Goal: Navigation & Orientation: Find specific page/section

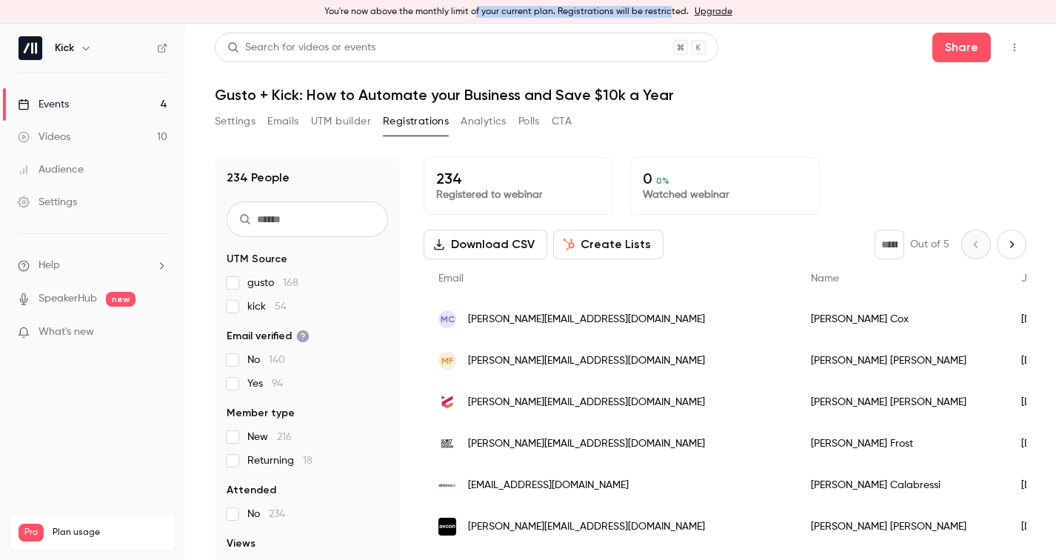
drag, startPoint x: 478, startPoint y: 13, endPoint x: 670, endPoint y: 14, distance: 191.7
click at [670, 14] on div "You're now above the monthly limit of your current plan. Registrations will be …" at bounding box center [528, 12] width 1056 height 24
click at [668, 13] on div "You're now above the monthly limit of your current plan. Registrations will be …" at bounding box center [528, 12] width 1056 height 24
click at [73, 108] on link "Events 4" at bounding box center [92, 104] width 185 height 33
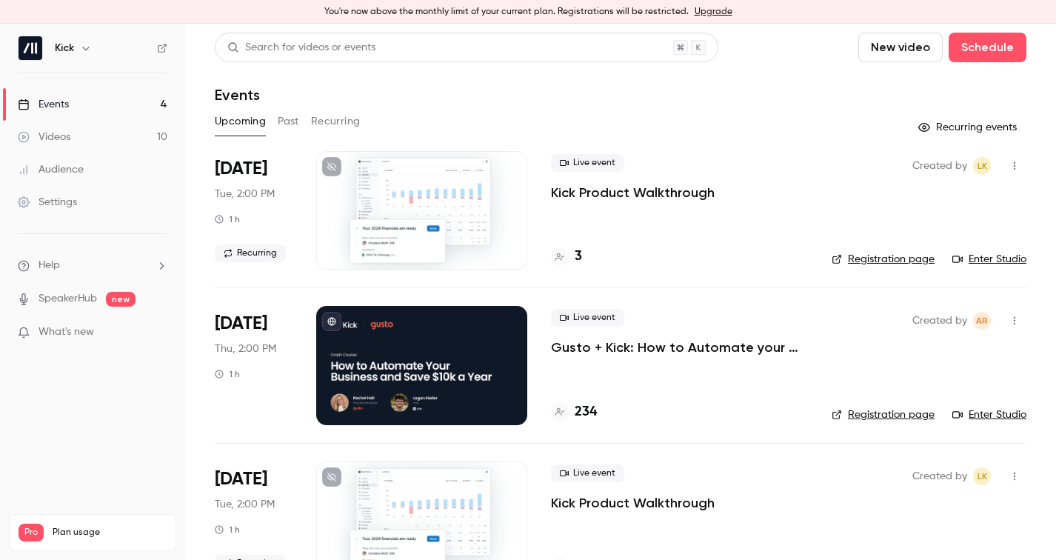
click at [876, 412] on link "Registration page" at bounding box center [882, 414] width 103 height 15
